Goal: Task Accomplishment & Management: Manage account settings

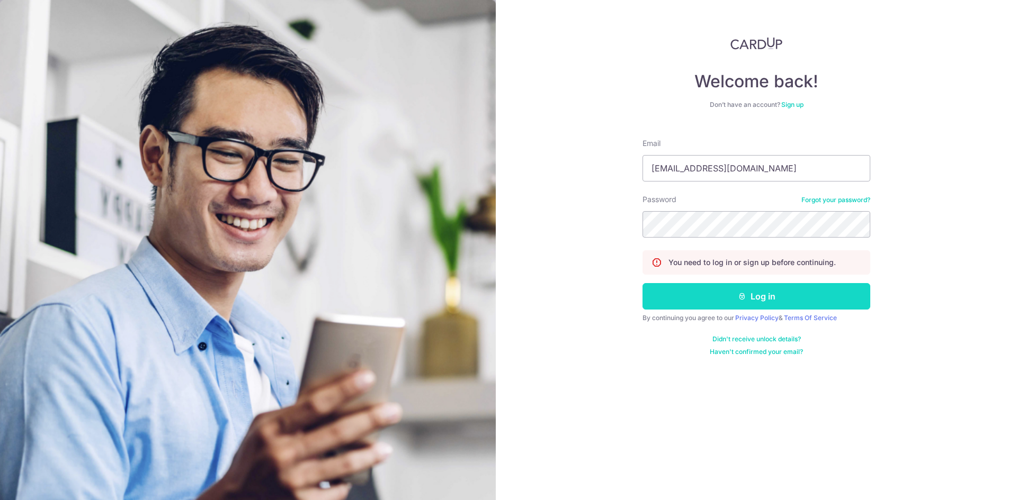
click at [751, 298] on button "Log in" at bounding box center [756, 296] width 228 height 26
